Goal: Task Accomplishment & Management: Use online tool/utility

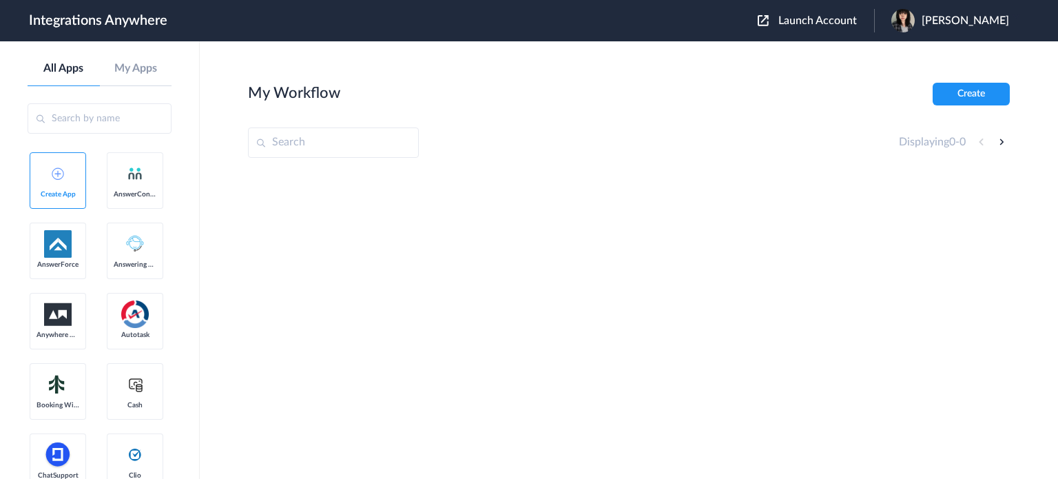
click at [853, 25] on span "Launch Account" at bounding box center [818, 20] width 79 height 11
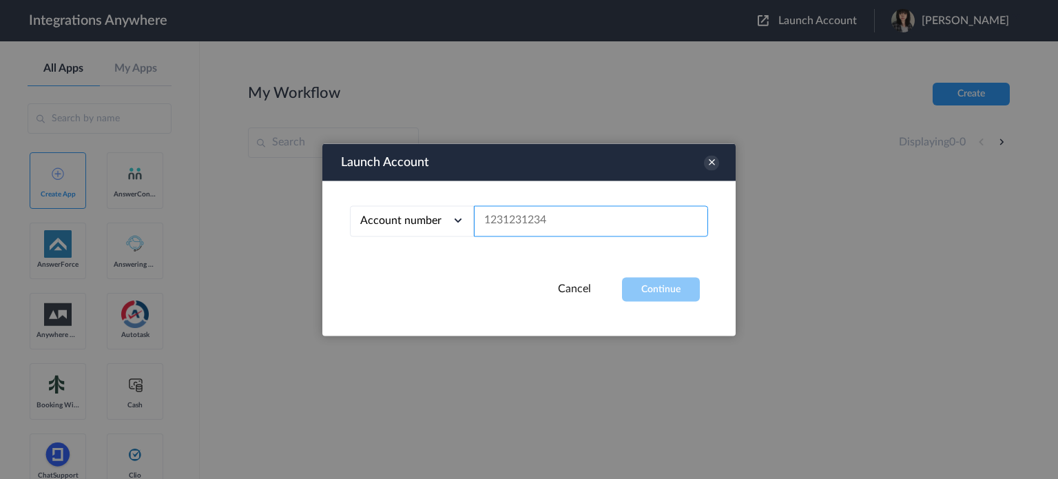
click at [548, 225] on input "text" at bounding box center [591, 220] width 234 height 31
paste input "9192999475"
type input "9192999475"
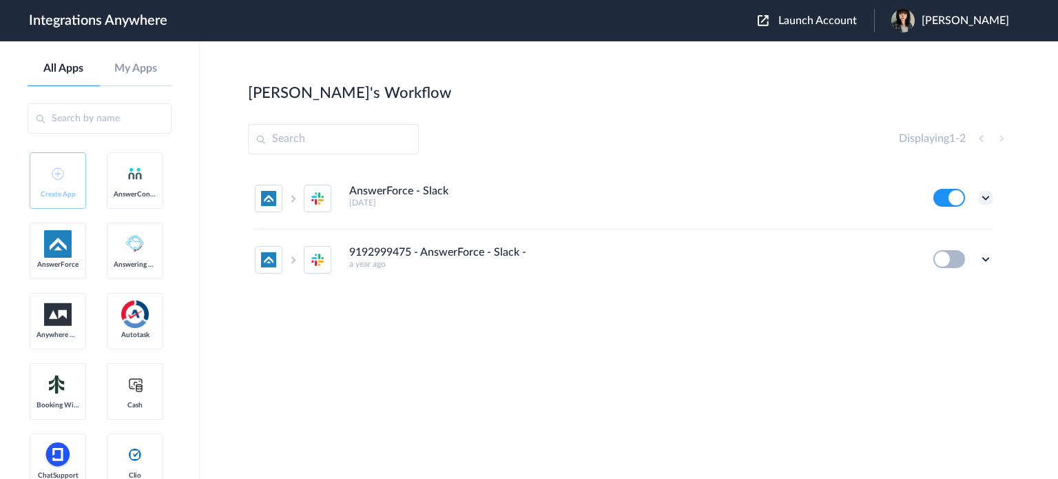
click at [985, 196] on icon at bounding box center [986, 198] width 14 height 14
click at [976, 256] on link "Task history" at bounding box center [947, 255] width 66 height 10
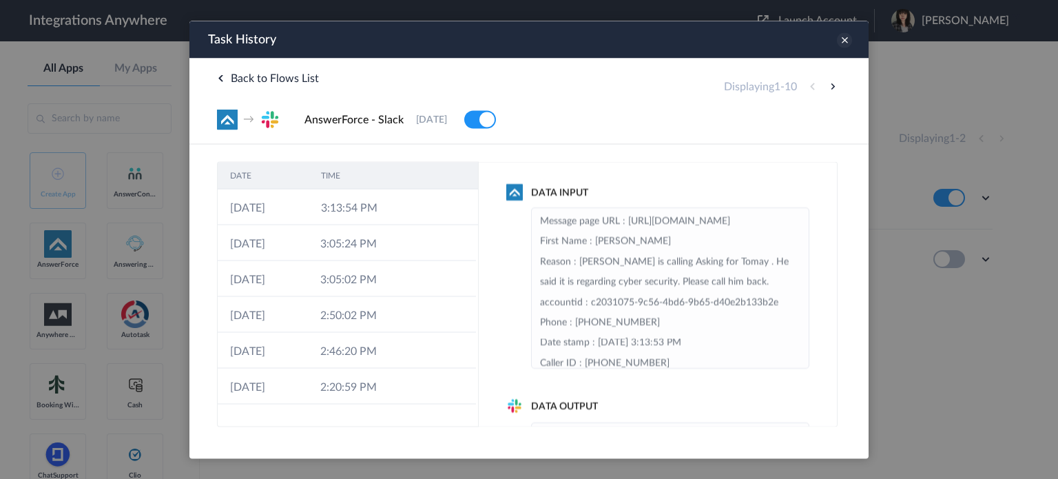
click at [847, 43] on icon at bounding box center [844, 39] width 15 height 15
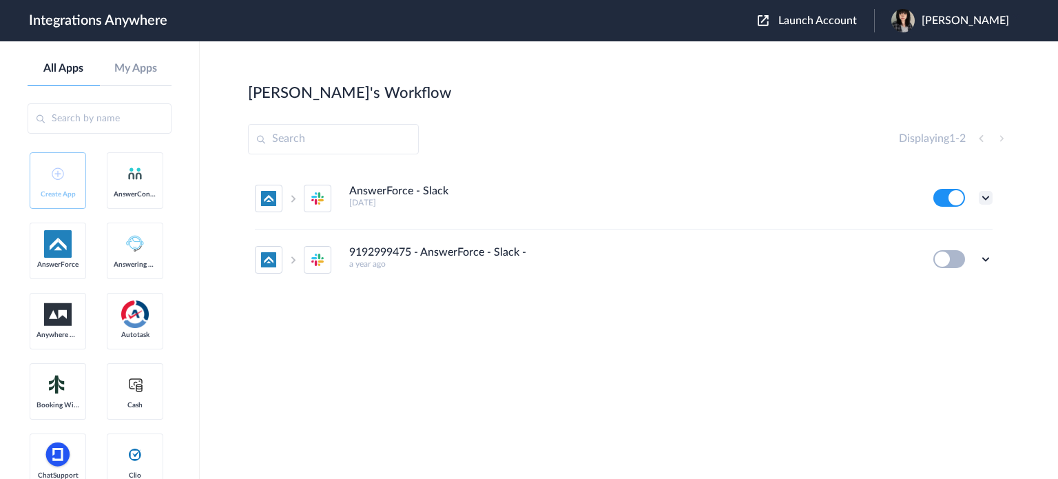
click at [989, 198] on icon at bounding box center [986, 198] width 14 height 14
click at [976, 253] on link "Task history" at bounding box center [947, 255] width 66 height 10
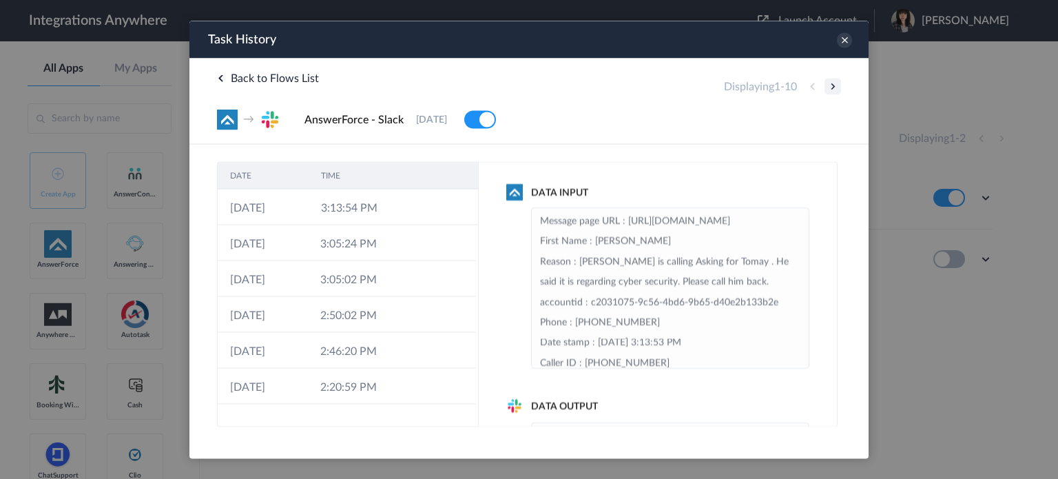
click at [833, 86] on button at bounding box center [833, 86] width 17 height 17
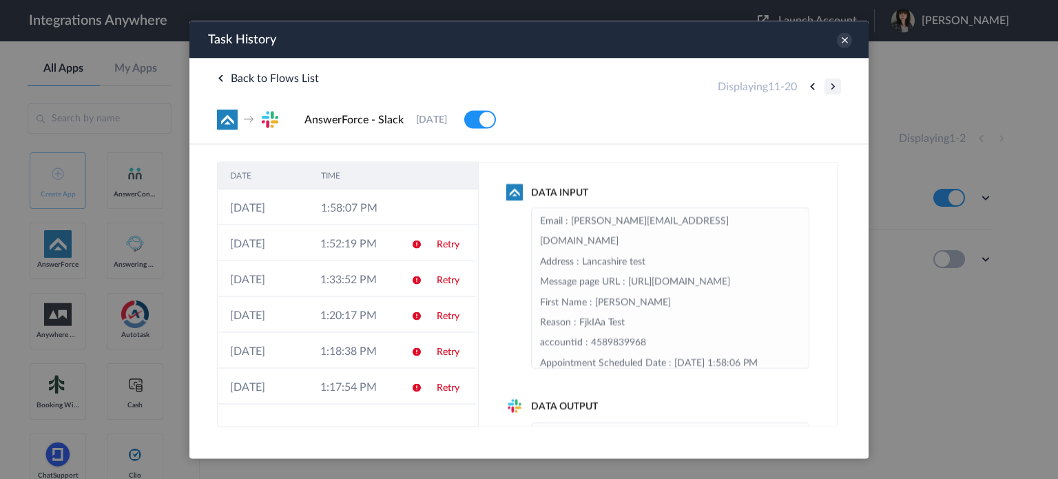
click at [833, 86] on button at bounding box center [833, 86] width 17 height 17
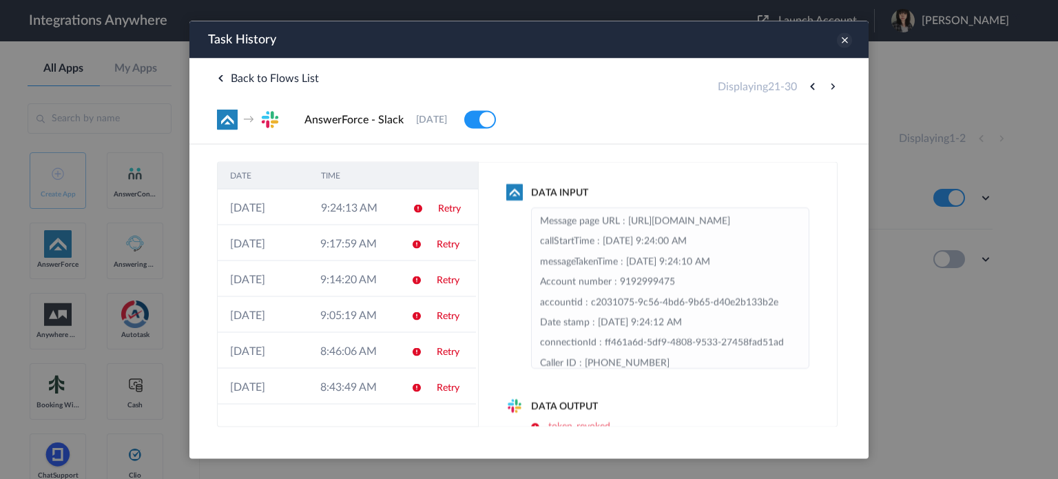
click at [847, 46] on icon at bounding box center [844, 39] width 15 height 15
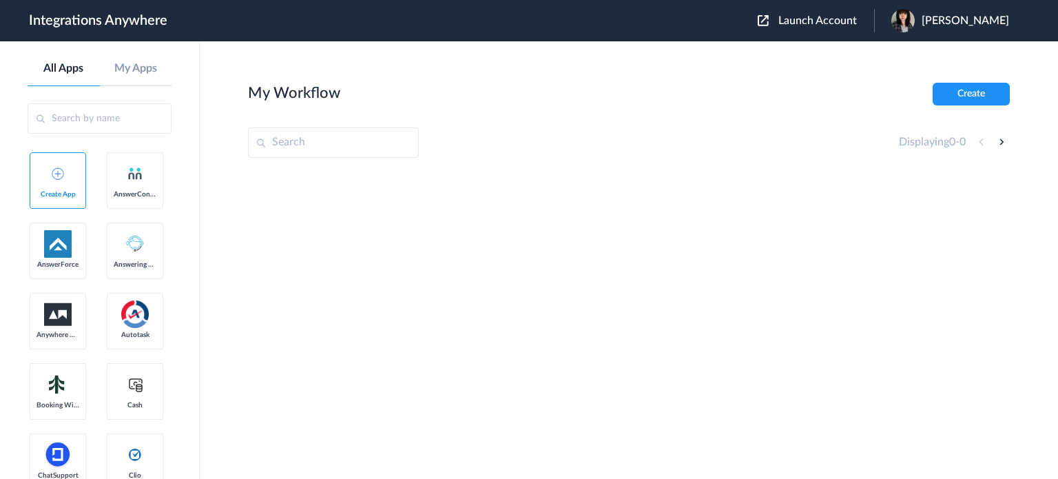
click at [832, 21] on span "Launch Account" at bounding box center [818, 20] width 79 height 11
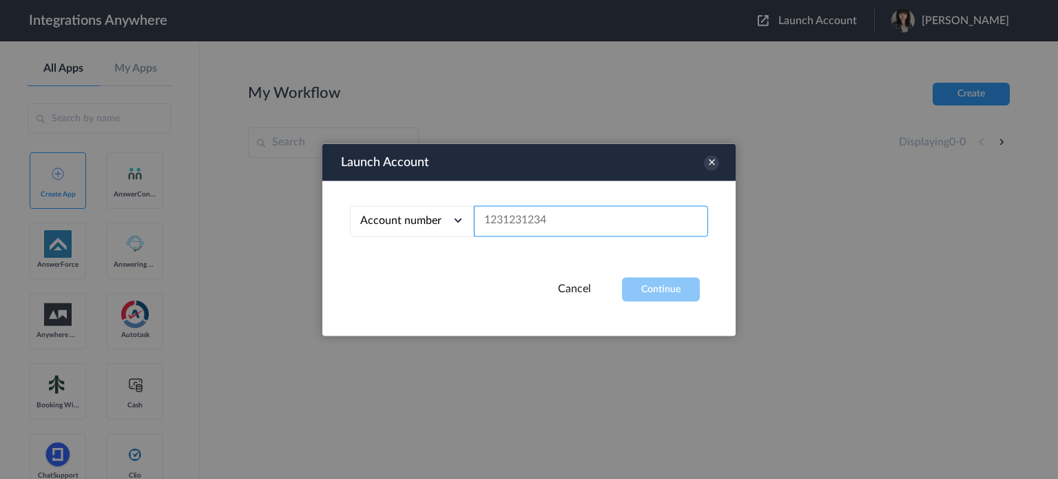
click at [558, 228] on input "text" at bounding box center [591, 220] width 234 height 31
paste input "9193211324"
type input "9193211324"
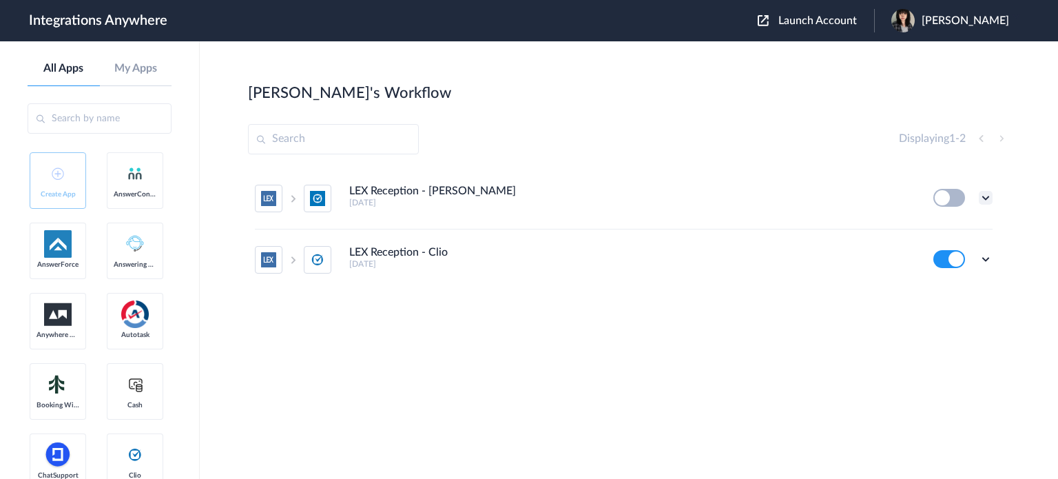
click at [987, 200] on icon at bounding box center [986, 198] width 14 height 14
click at [971, 228] on li "Edit" at bounding box center [948, 229] width 90 height 25
click at [990, 257] on icon at bounding box center [986, 259] width 14 height 14
click at [981, 317] on li "Task history" at bounding box center [948, 316] width 90 height 25
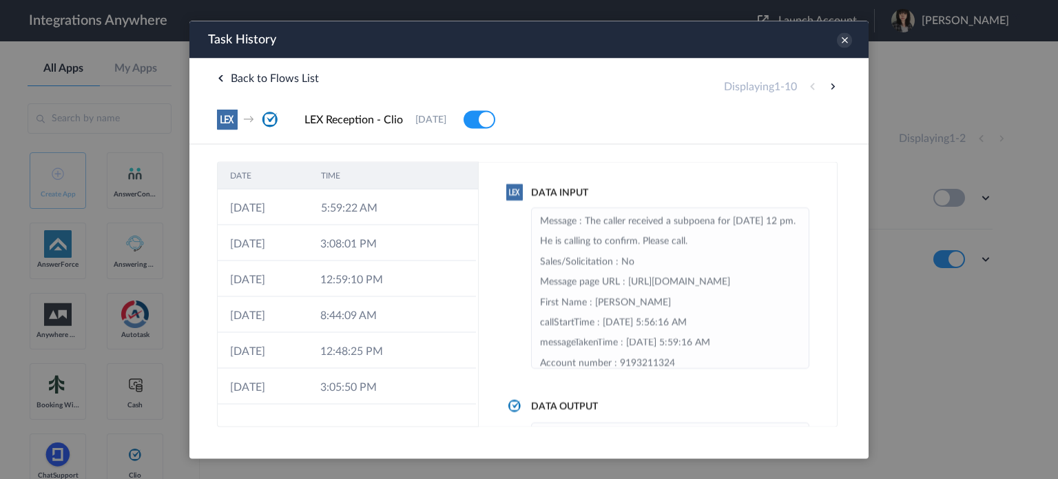
click at [845, 39] on icon at bounding box center [844, 39] width 15 height 15
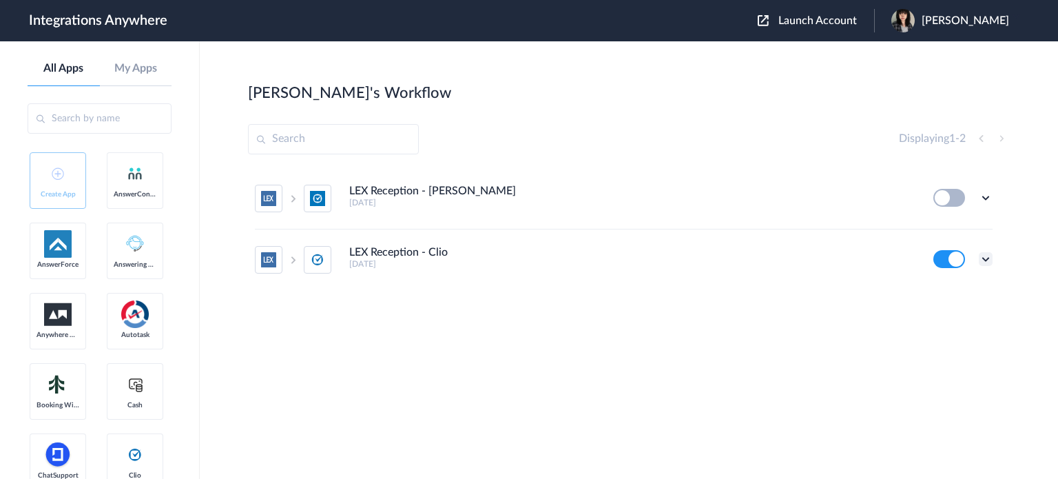
click at [983, 260] on icon at bounding box center [986, 259] width 14 height 14
click at [962, 294] on li "Edit" at bounding box center [948, 290] width 90 height 25
click at [987, 256] on icon at bounding box center [986, 259] width 14 height 14
click at [972, 313] on link "Task history" at bounding box center [947, 316] width 66 height 10
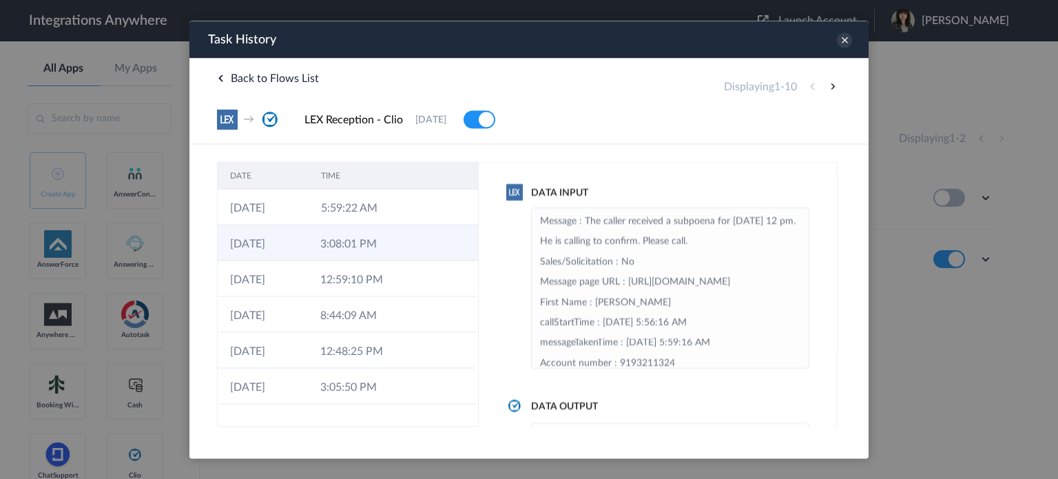
click at [386, 256] on td "3:08:01 PM" at bounding box center [353, 243] width 90 height 36
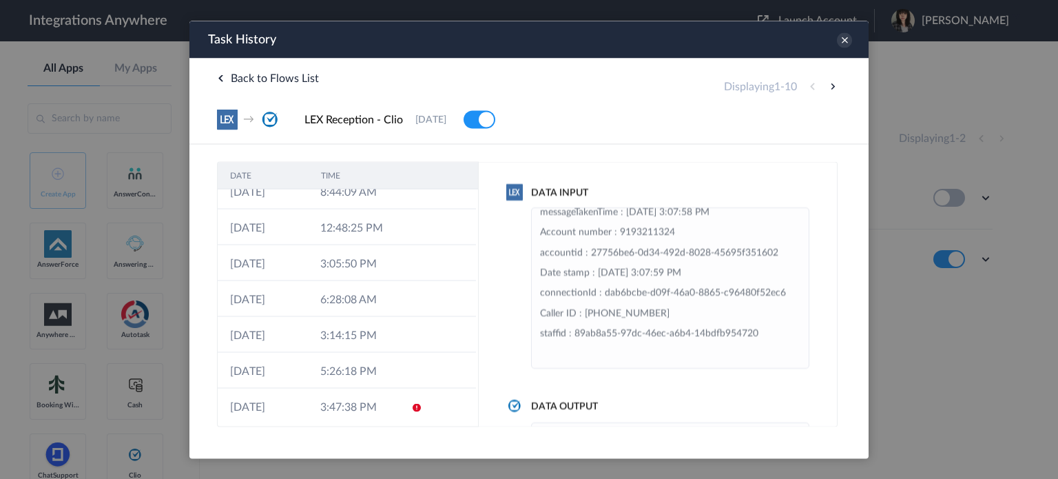
scroll to position [130, 0]
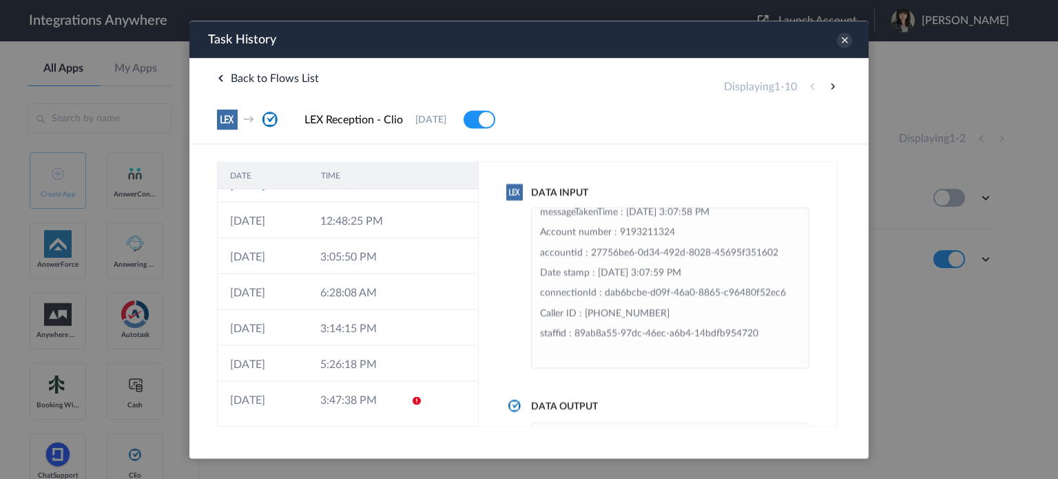
click at [348, 291] on td "6:28:08 AM" at bounding box center [353, 292] width 90 height 36
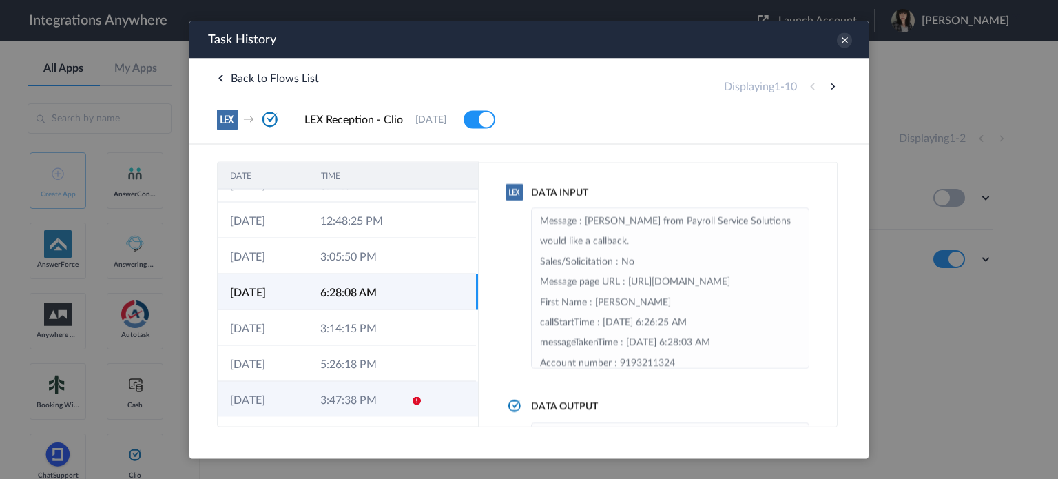
click at [384, 405] on td "3:47:38 PM" at bounding box center [353, 399] width 90 height 36
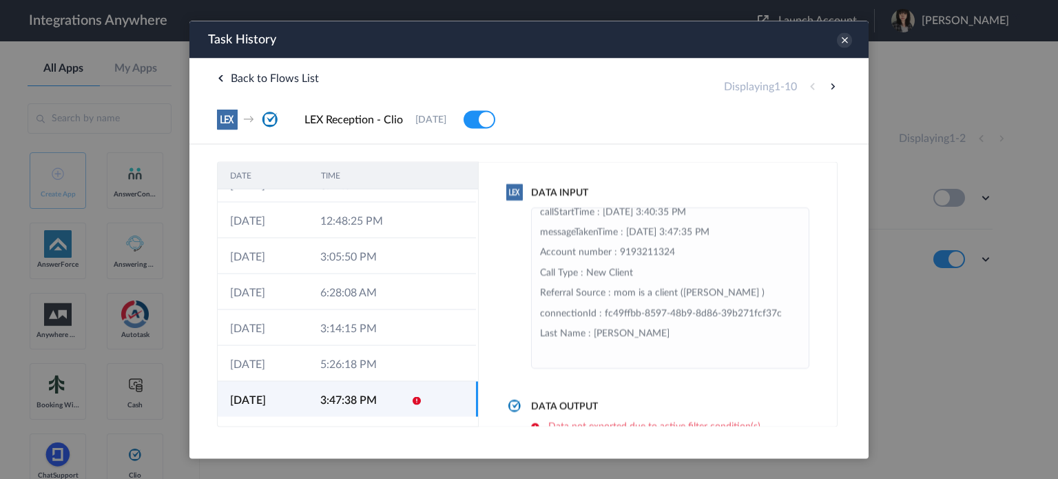
scroll to position [482, 0]
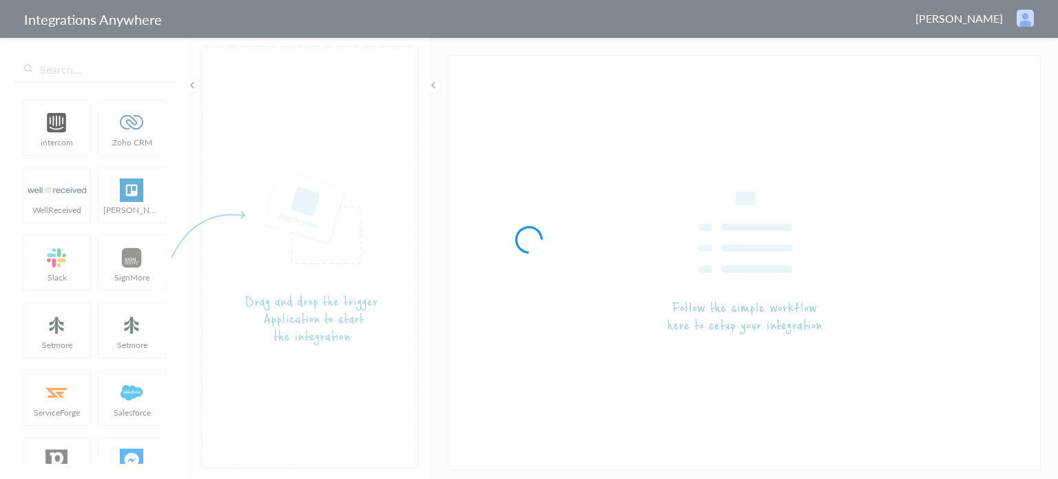
type input "LEX Reception - Clio Grow"
type input "LEX Reception - Clio"
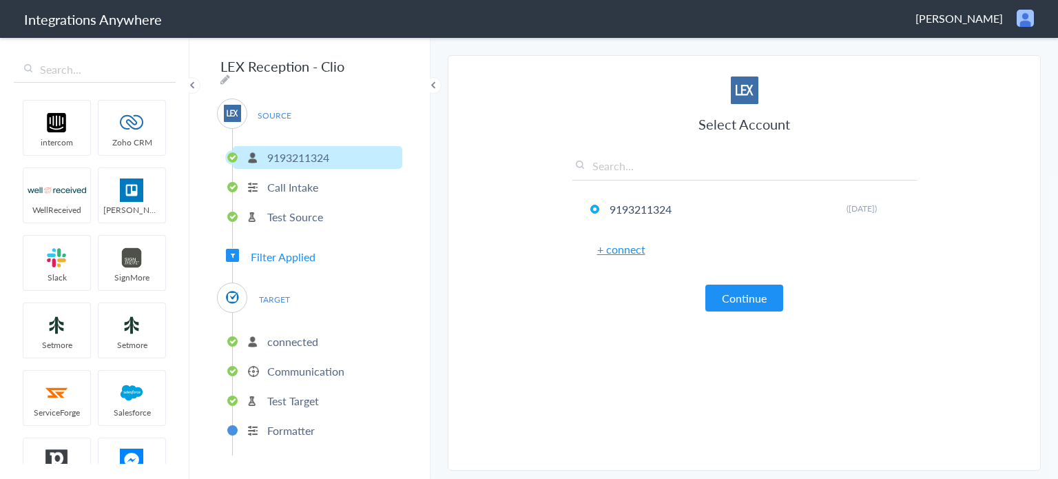
click at [281, 252] on span "Filter Applied" at bounding box center [283, 257] width 65 height 16
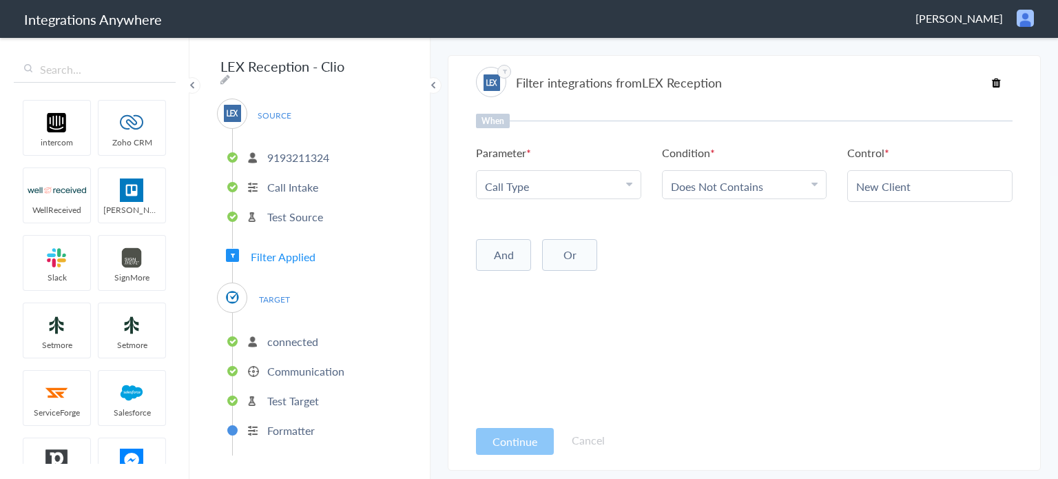
click at [303, 429] on li "Formatter" at bounding box center [318, 430] width 170 height 23
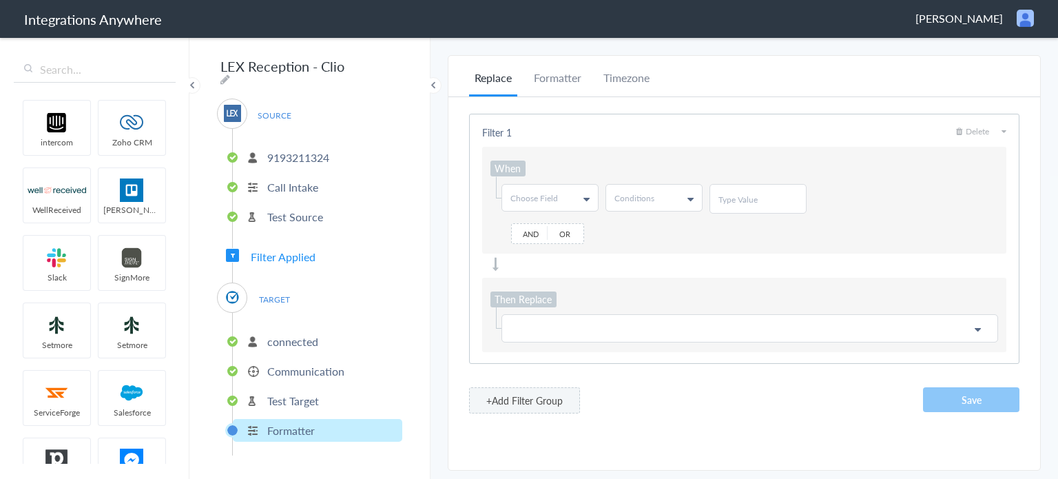
click at [292, 363] on p "Communication" at bounding box center [305, 371] width 77 height 16
